Goal: Find specific page/section: Find specific page/section

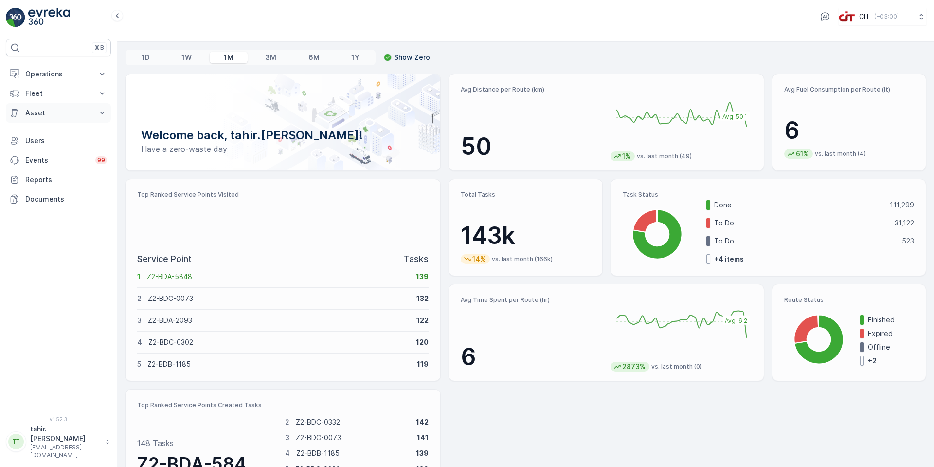
click at [30, 112] on p "Asset" at bounding box center [58, 113] width 66 height 10
click at [46, 126] on p "Assets" at bounding box center [36, 130] width 22 height 10
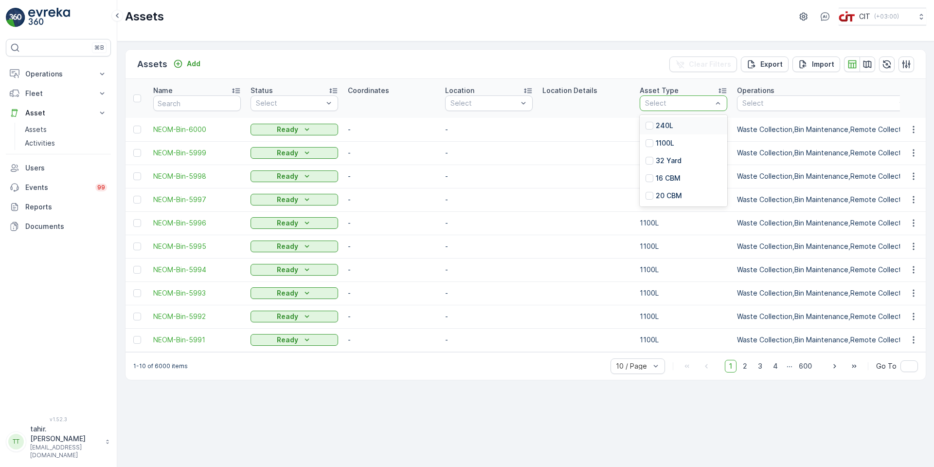
click at [719, 96] on div at bounding box center [718, 103] width 10 height 15
click at [650, 158] on div at bounding box center [650, 161] width 8 height 8
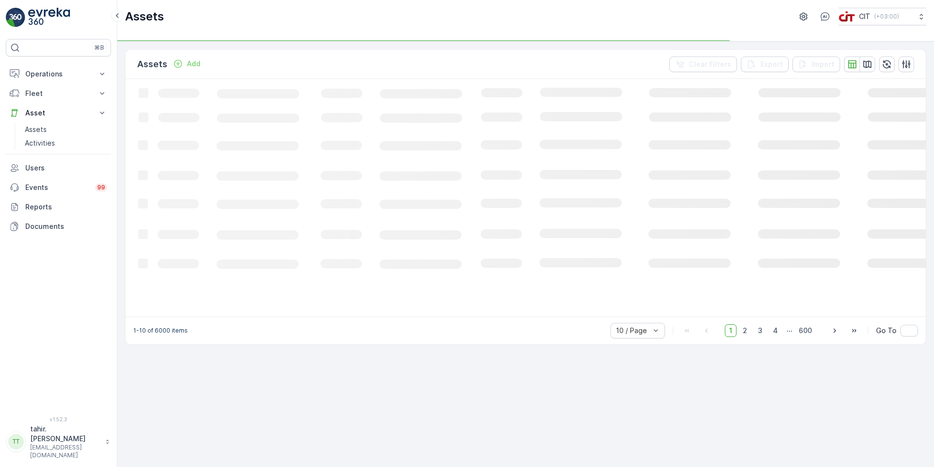
click at [684, 106] on icon "Loading..." at bounding box center [593, 197] width 934 height 236
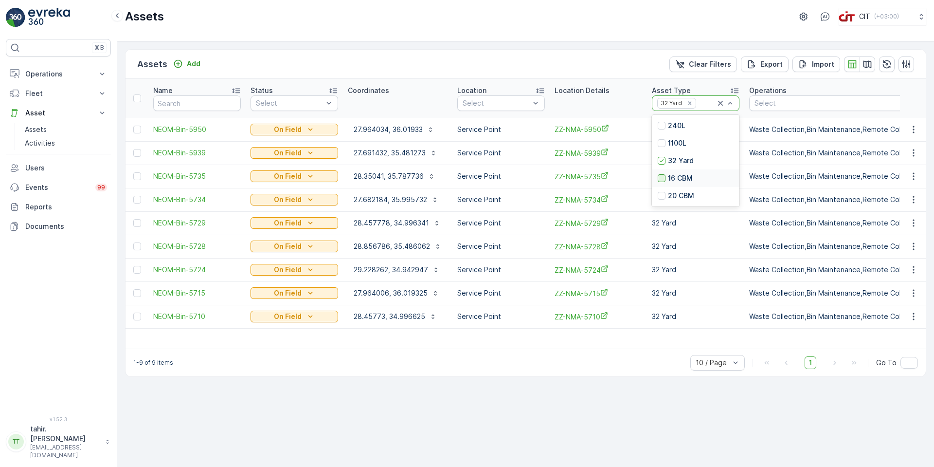
click at [661, 176] on div at bounding box center [662, 178] width 8 height 8
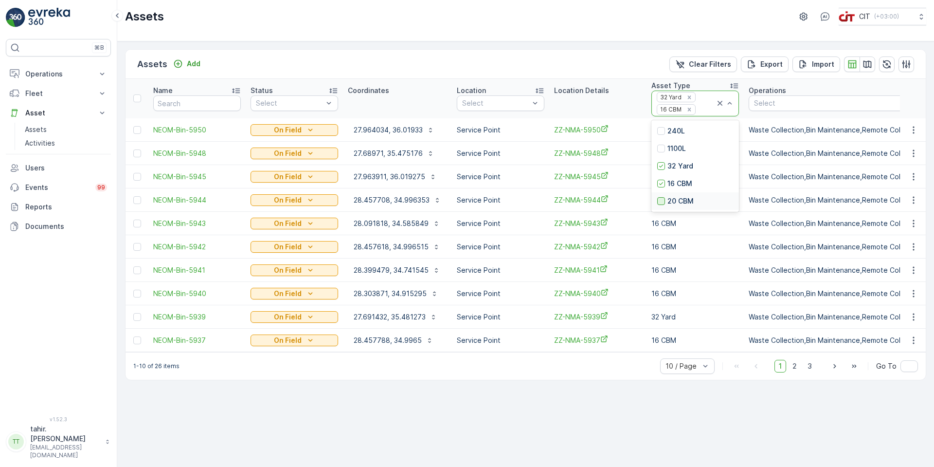
click at [662, 200] on div at bounding box center [661, 201] width 8 height 8
click at [864, 62] on icon "button" at bounding box center [868, 63] width 8 height 7
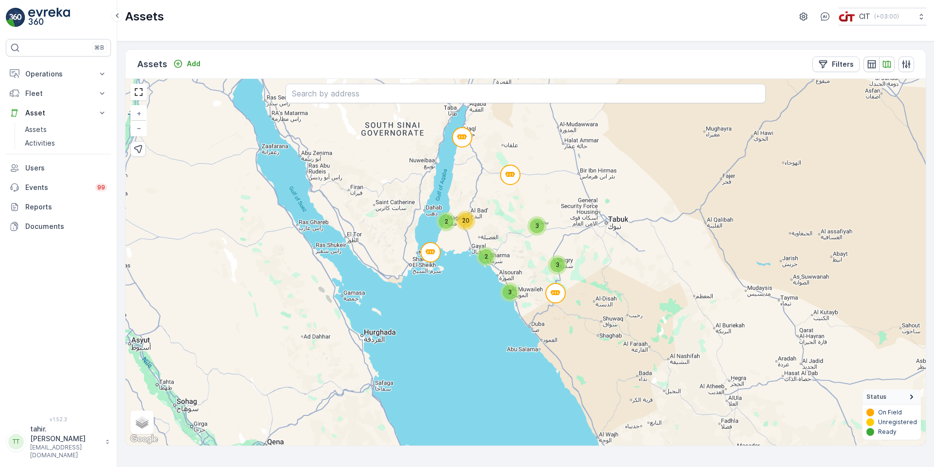
drag, startPoint x: 483, startPoint y: 361, endPoint x: 450, endPoint y: 311, distance: 59.6
click at [450, 311] on div "3 3 2 2 20 3 + − Satellite Roadmap Terrain Hybrid Leaflet Keyboard shortcuts Ma…" at bounding box center [526, 262] width 800 height 366
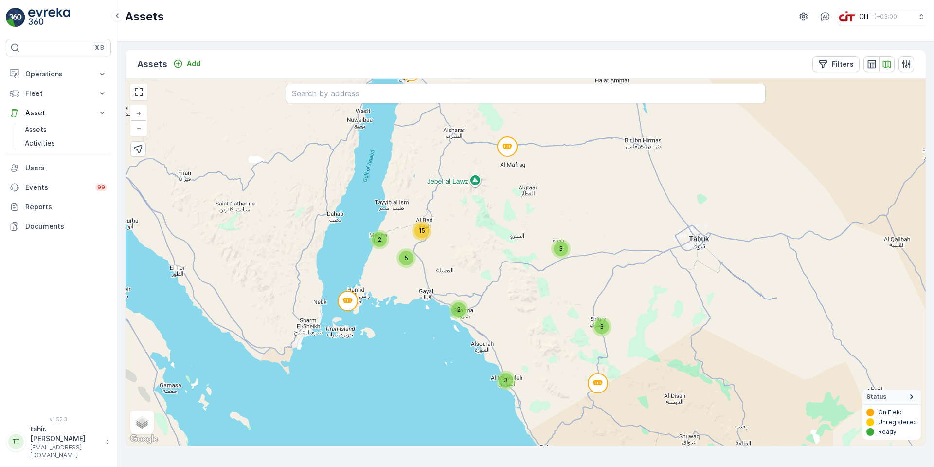
drag, startPoint x: 420, startPoint y: 203, endPoint x: 416, endPoint y: 208, distance: 5.9
click at [416, 208] on div "3 3 2 2 5 15 3 + − Satellite Roadmap Terrain Hybrid Leaflet Keyboard shortcuts …" at bounding box center [526, 262] width 800 height 366
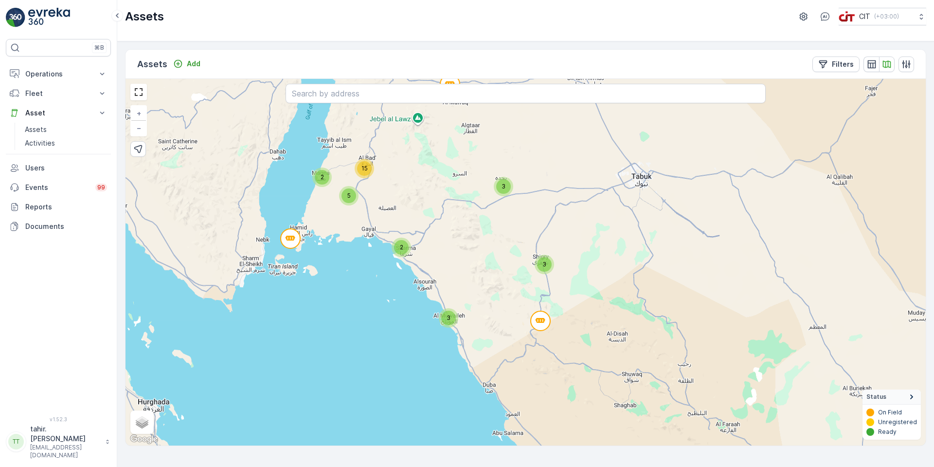
drag, startPoint x: 487, startPoint y: 254, endPoint x: 425, endPoint y: 184, distance: 93.0
click at [425, 184] on div "3 3 2 2 5 15 3 + − Satellite Roadmap Terrain Hybrid Leaflet Keyboard shortcuts …" at bounding box center [526, 262] width 800 height 366
click at [141, 126] on span "−" at bounding box center [139, 128] width 5 height 8
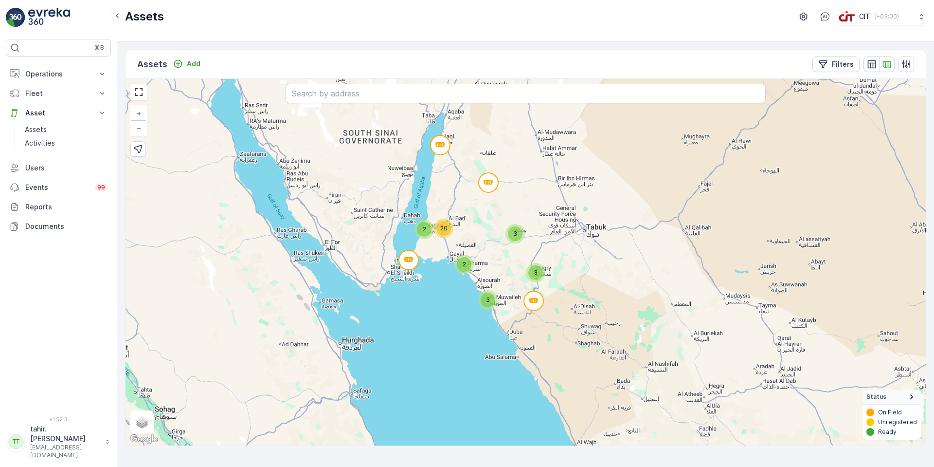
drag, startPoint x: 452, startPoint y: 299, endPoint x: 453, endPoint y: 309, distance: 9.7
click at [453, 309] on div "3 3 2 2 20 3 + − Satellite Roadmap Terrain Hybrid Leaflet Keyboard shortcuts Ma…" at bounding box center [526, 262] width 800 height 366
click at [139, 128] on span "−" at bounding box center [139, 128] width 5 height 8
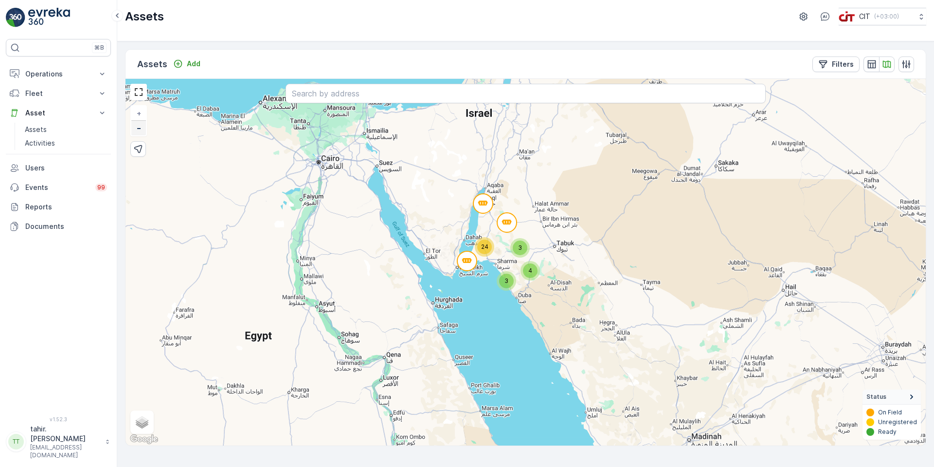
click at [139, 128] on span "−" at bounding box center [139, 128] width 5 height 8
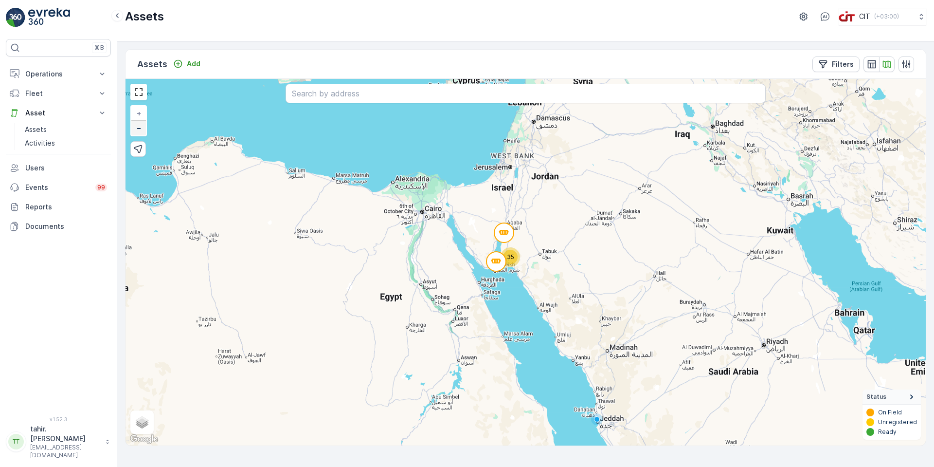
click at [139, 128] on span "−" at bounding box center [139, 128] width 5 height 8
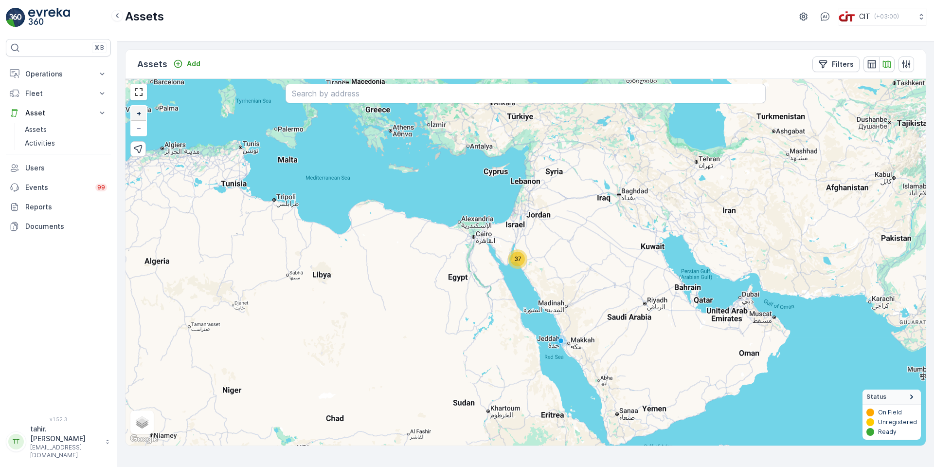
click at [140, 113] on span "+" at bounding box center [139, 113] width 4 height 8
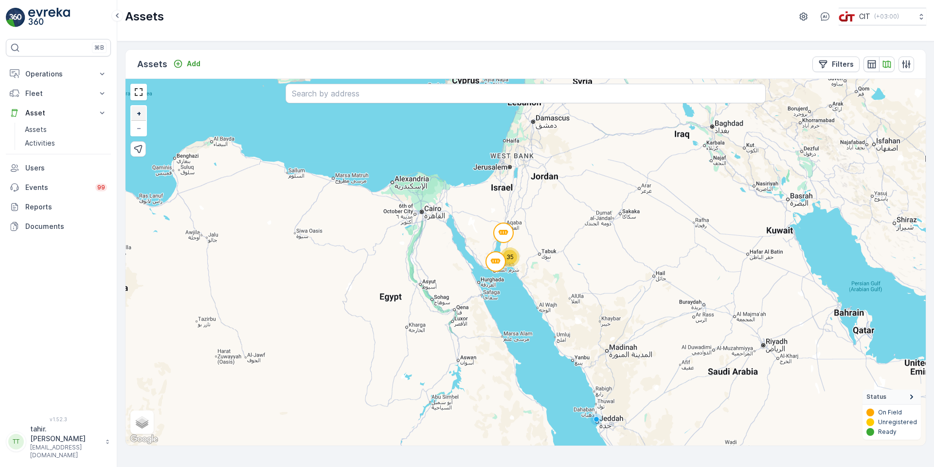
click at [140, 113] on span "+" at bounding box center [139, 113] width 4 height 8
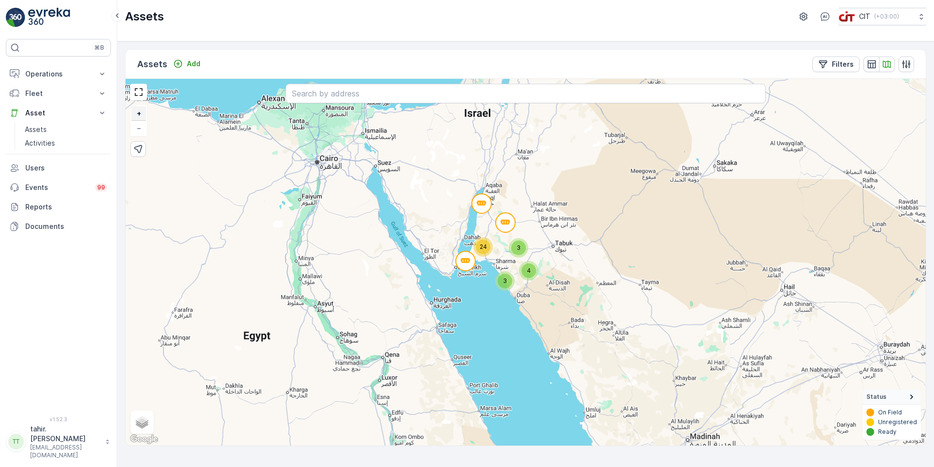
click at [140, 113] on span "+" at bounding box center [139, 113] width 4 height 8
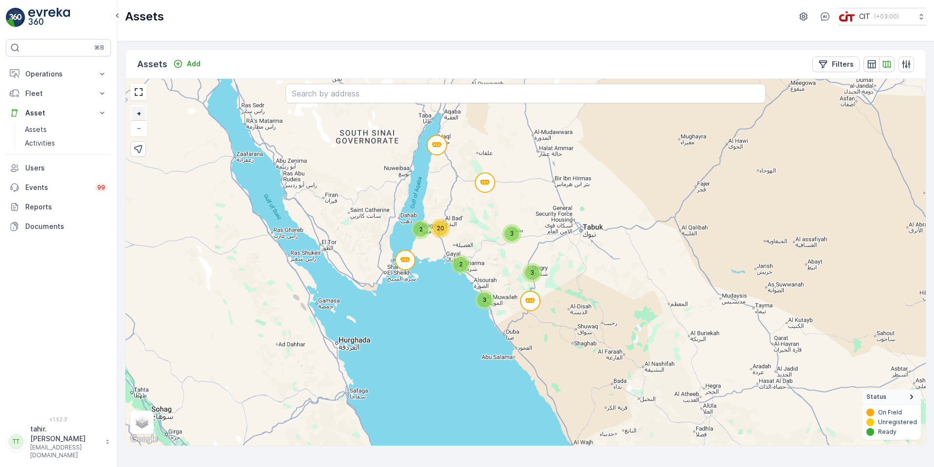
click at [140, 113] on span "+" at bounding box center [139, 113] width 4 height 8
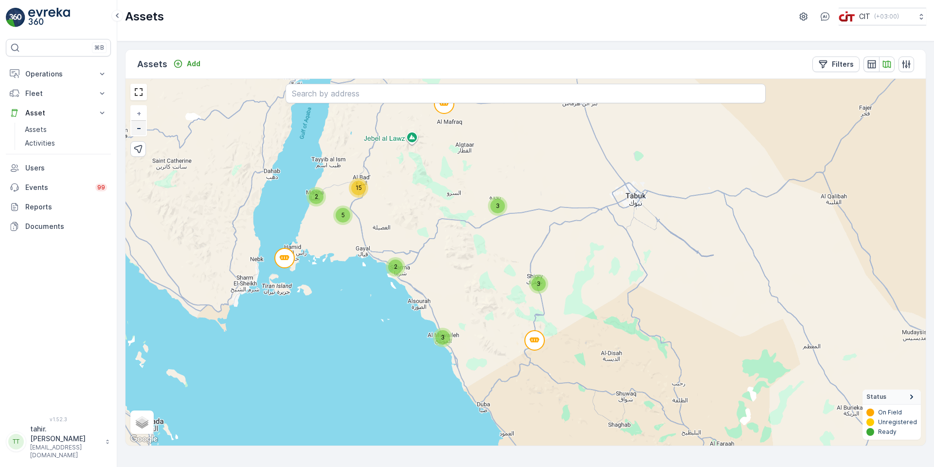
click at [140, 132] on link "−" at bounding box center [138, 128] width 15 height 15
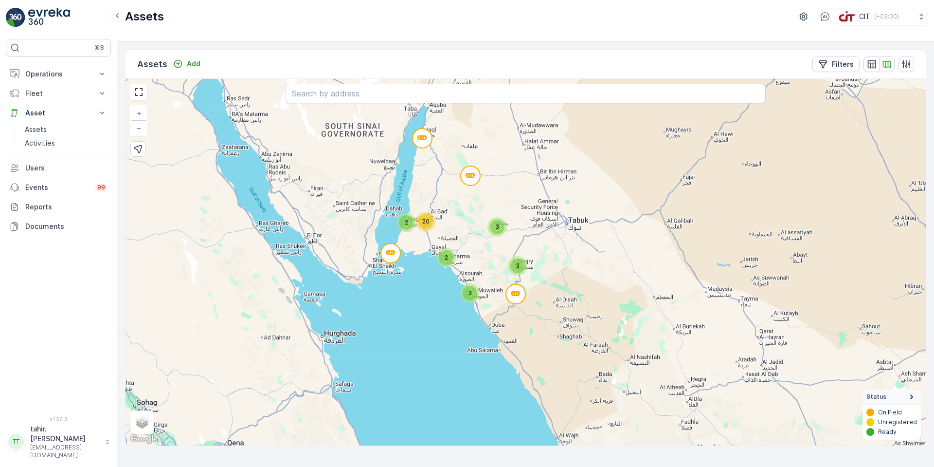
drag, startPoint x: 466, startPoint y: 353, endPoint x: 451, endPoint y: 346, distance: 16.1
click at [451, 346] on div "3 3 2 2 20 3 + − Satellite Roadmap Terrain Hybrid Leaflet Keyboard shortcuts Ma…" at bounding box center [526, 262] width 800 height 366
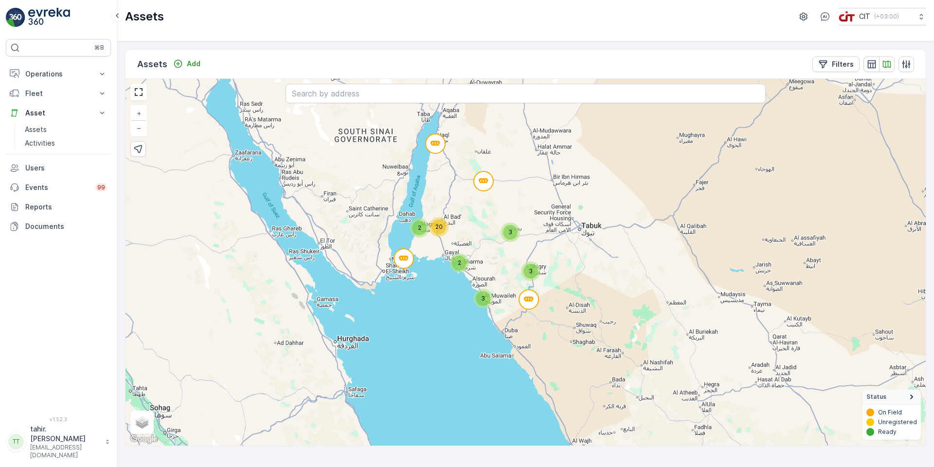
drag, startPoint x: 433, startPoint y: 158, endPoint x: 447, endPoint y: 163, distance: 14.2
click at [447, 163] on div "3 3 2 2 20 3 + − Satellite Roadmap Terrain Hybrid Leaflet Keyboard shortcuts Ma…" at bounding box center [526, 262] width 800 height 366
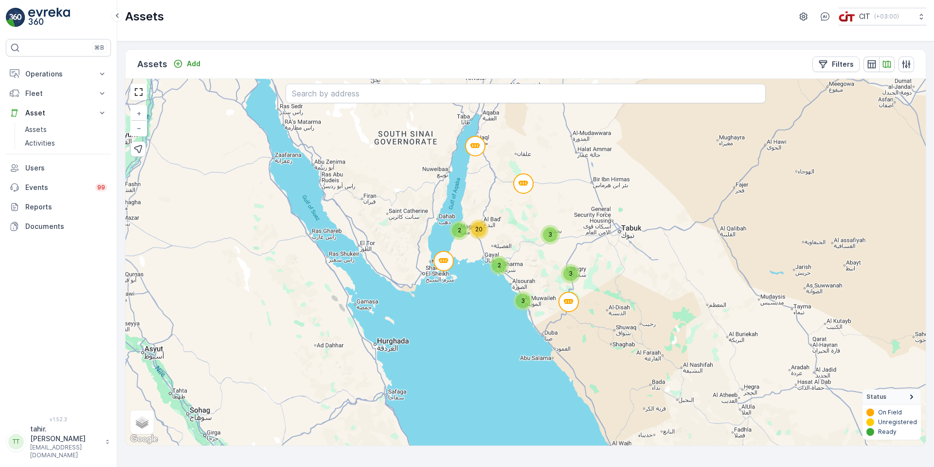
drag, startPoint x: 520, startPoint y: 344, endPoint x: 560, endPoint y: 346, distance: 40.0
click at [560, 346] on div "3 3 2 2 20 3 + − Satellite Roadmap Terrain Hybrid Leaflet Keyboard shortcuts Ma…" at bounding box center [526, 262] width 800 height 366
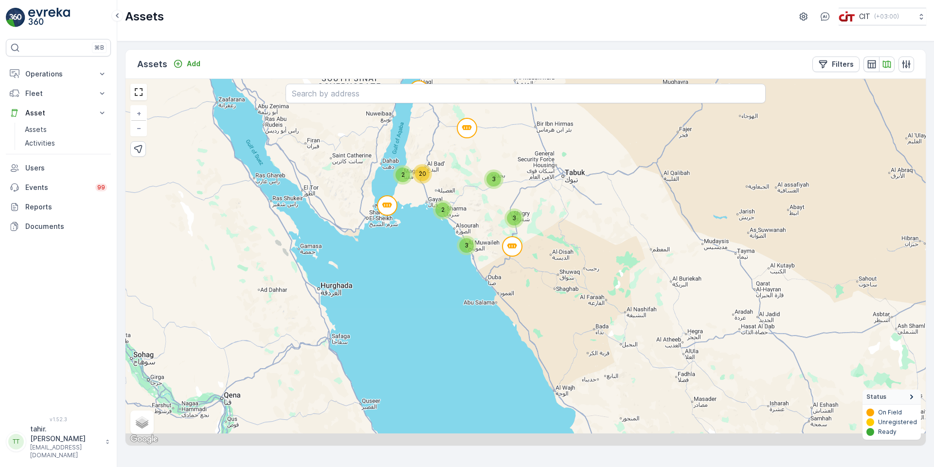
drag, startPoint x: 447, startPoint y: 367, endPoint x: 392, endPoint y: 311, distance: 78.8
click at [391, 311] on div "3 3 2 2 20 3 + − Satellite Roadmap Terrain Hybrid Leaflet Keyboard shortcuts Ma…" at bounding box center [526, 262] width 800 height 366
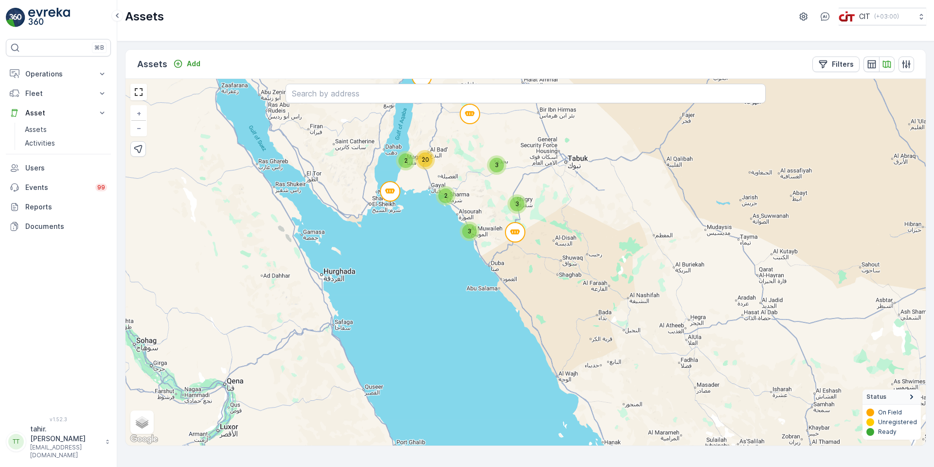
drag, startPoint x: 485, startPoint y: 365, endPoint x: 487, endPoint y: 351, distance: 13.8
click at [487, 351] on div "3 3 2 2 20 3 + − Satellite Roadmap Terrain Hybrid Leaflet Keyboard shortcuts Ma…" at bounding box center [526, 262] width 800 height 366
